Goal: Task Accomplishment & Management: Use online tool/utility

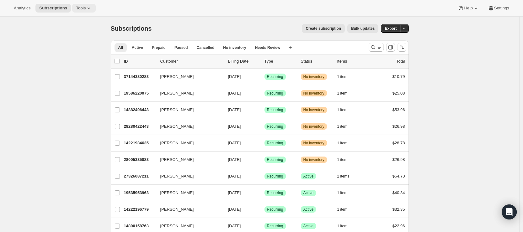
click at [85, 5] on button "Tools" at bounding box center [84, 8] width 24 height 9
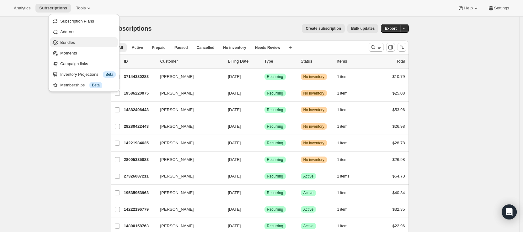
click at [87, 44] on span "Bundles" at bounding box center [87, 42] width 55 height 6
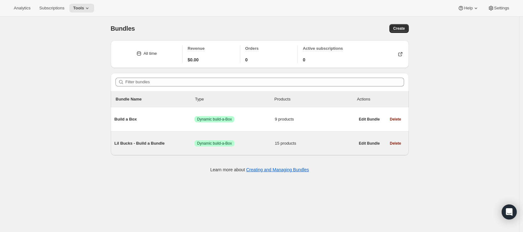
click at [180, 149] on div "Lil Bucks - Build a Bundle Success Dynamic build-a-Box 15 products" at bounding box center [234, 143] width 240 height 16
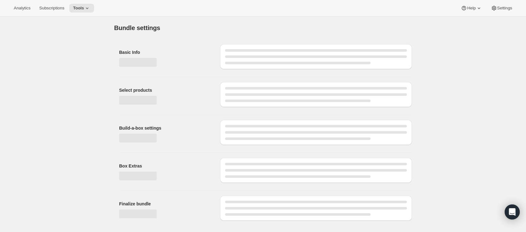
type input "Lil Bucks - Build a Bundle"
radio input "true"
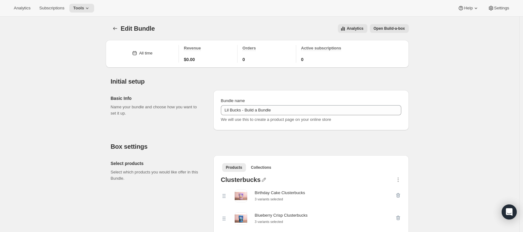
click at [382, 29] on span "Open Build-a-box" at bounding box center [388, 28] width 31 height 5
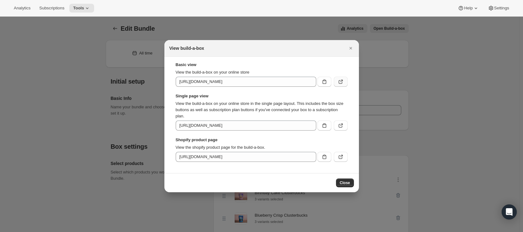
click at [345, 82] on button ":re3:" at bounding box center [341, 82] width 14 height 10
click at [337, 128] on icon ":re3:" at bounding box center [340, 126] width 6 height 6
